Goal: Check status

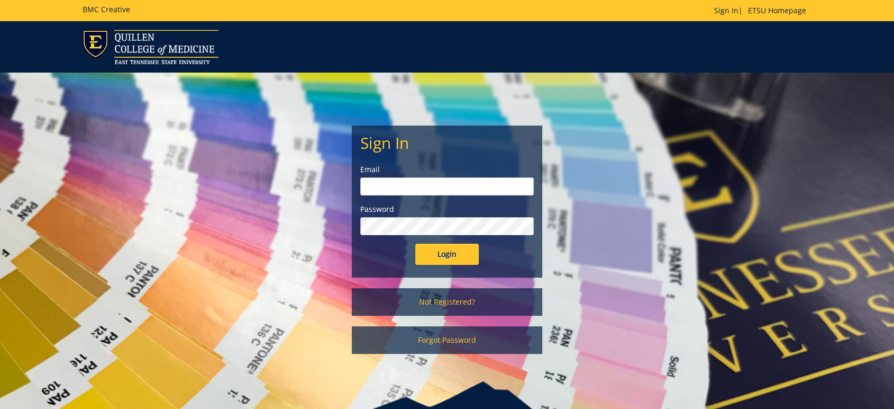
click at [395, 185] on input "email" at bounding box center [447, 186] width 174 height 18
type input "[PERSON_NAME][EMAIL_ADDRESS][DOMAIN_NAME]"
click at [415, 243] on input "Login" at bounding box center [447, 253] width 64 height 21
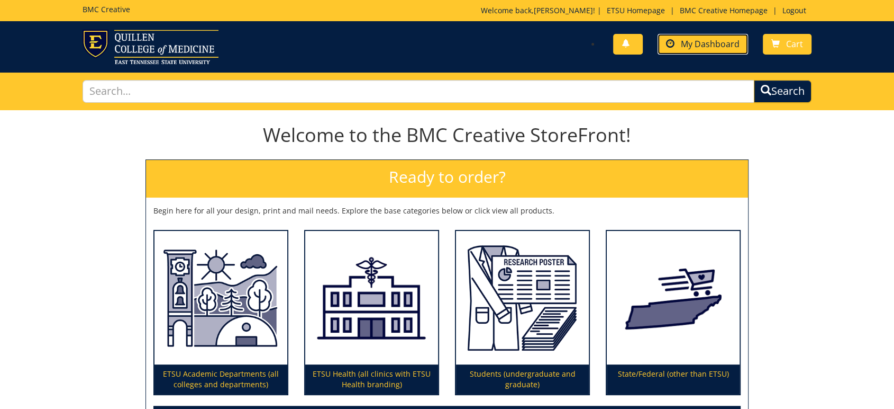
click at [704, 41] on span "My Dashboard" at bounding box center [710, 44] width 59 height 12
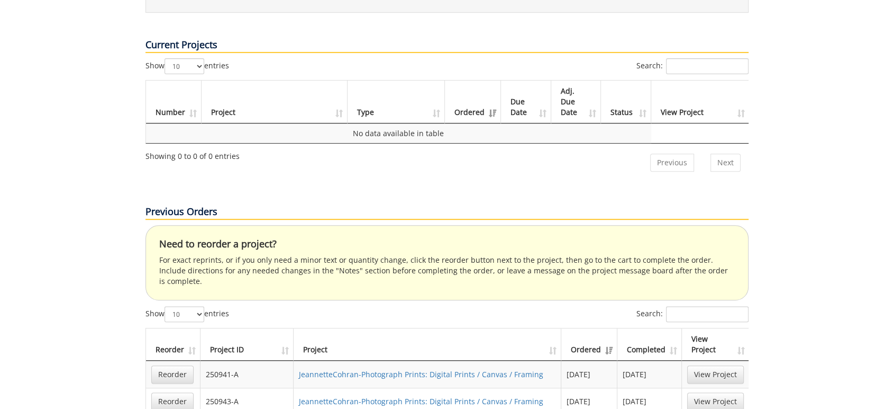
scroll to position [470, 0]
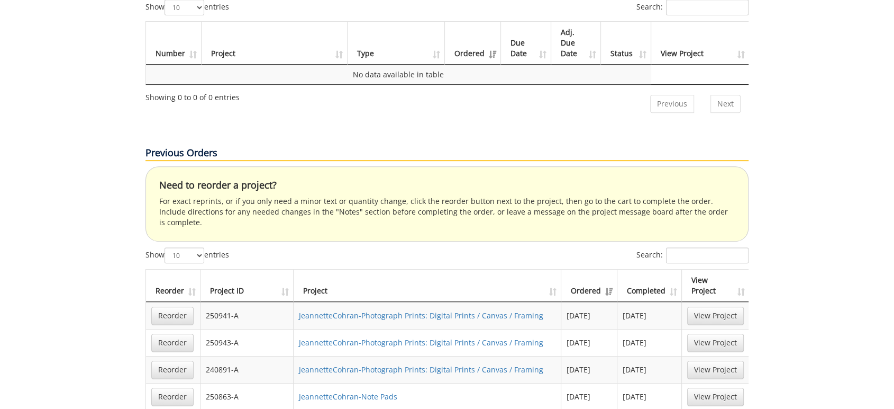
click at [609, 269] on th "Ordered" at bounding box center [590, 285] width 56 height 32
click at [610, 269] on th "Ordered" at bounding box center [590, 285] width 56 height 32
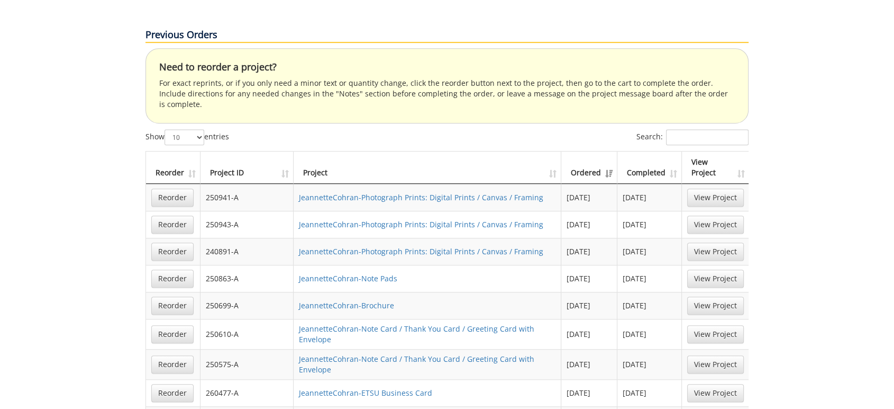
scroll to position [647, 0]
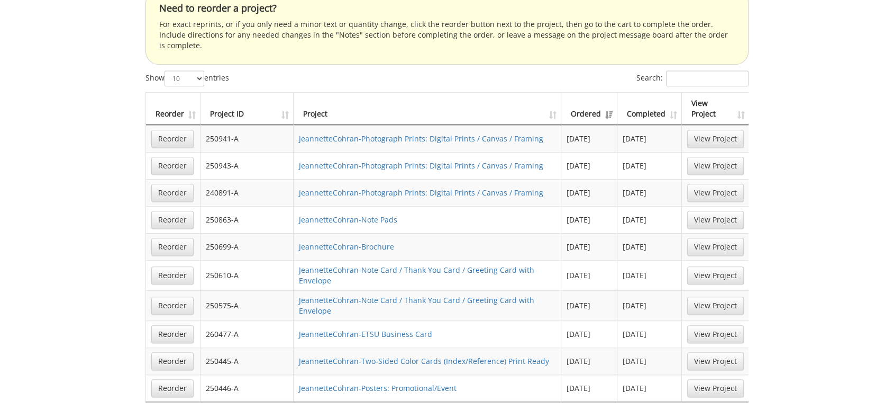
click at [614, 93] on th "Ordered" at bounding box center [590, 109] width 56 height 32
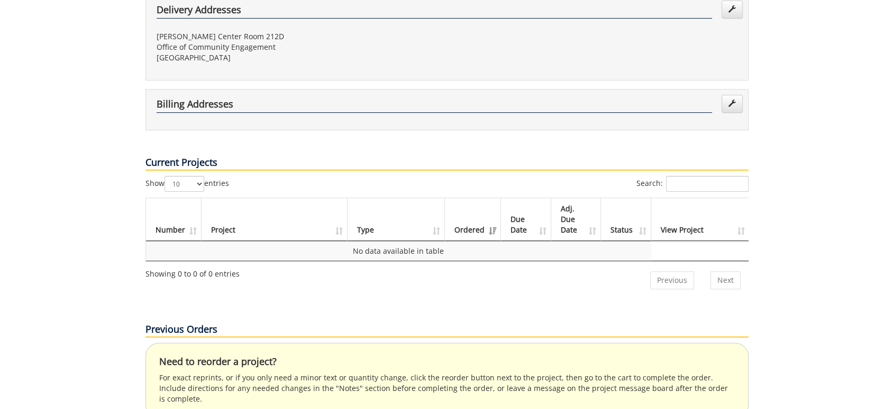
scroll to position [0, 0]
